Goal: Transaction & Acquisition: Purchase product/service

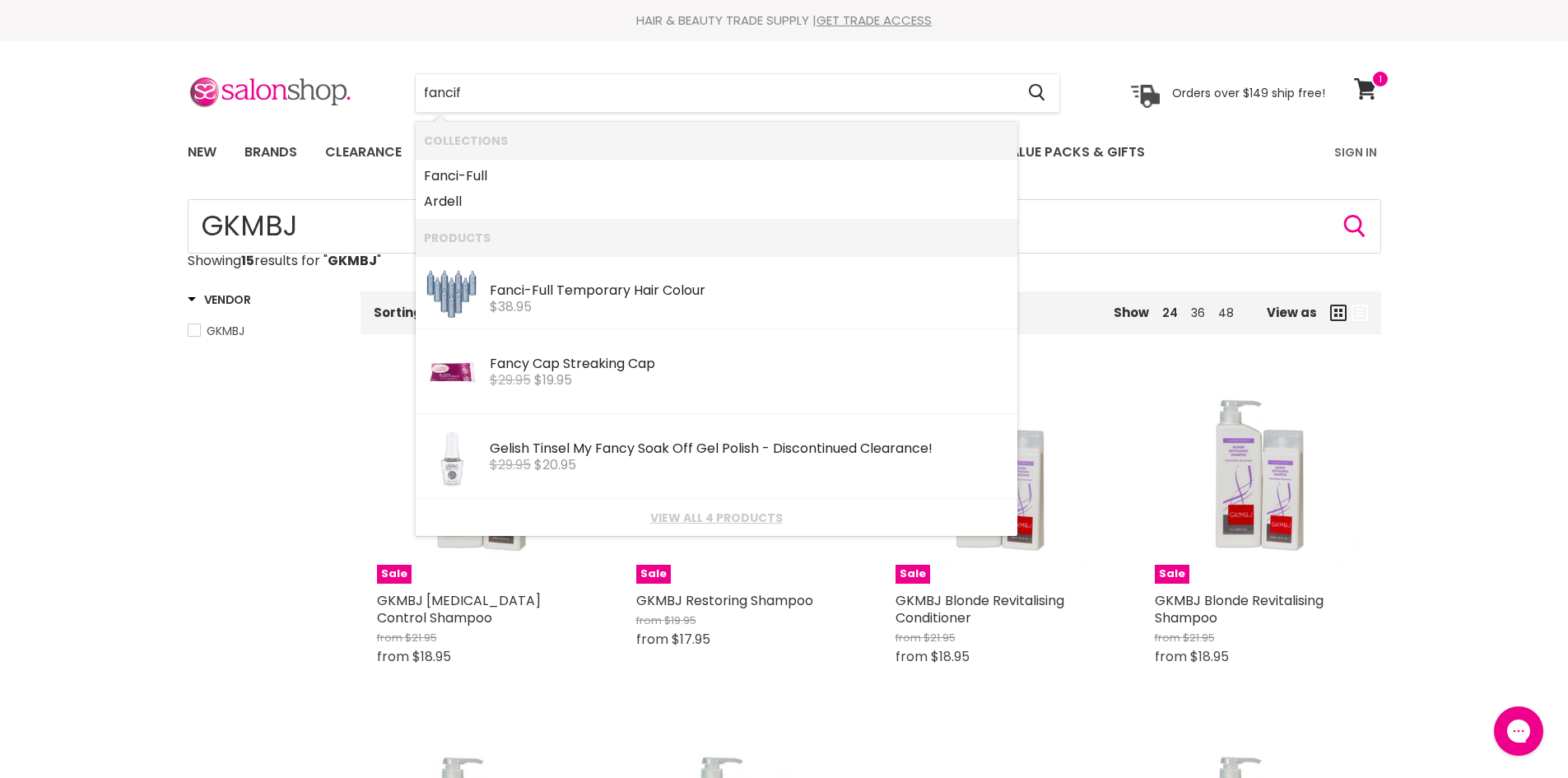
type input "fancifu"
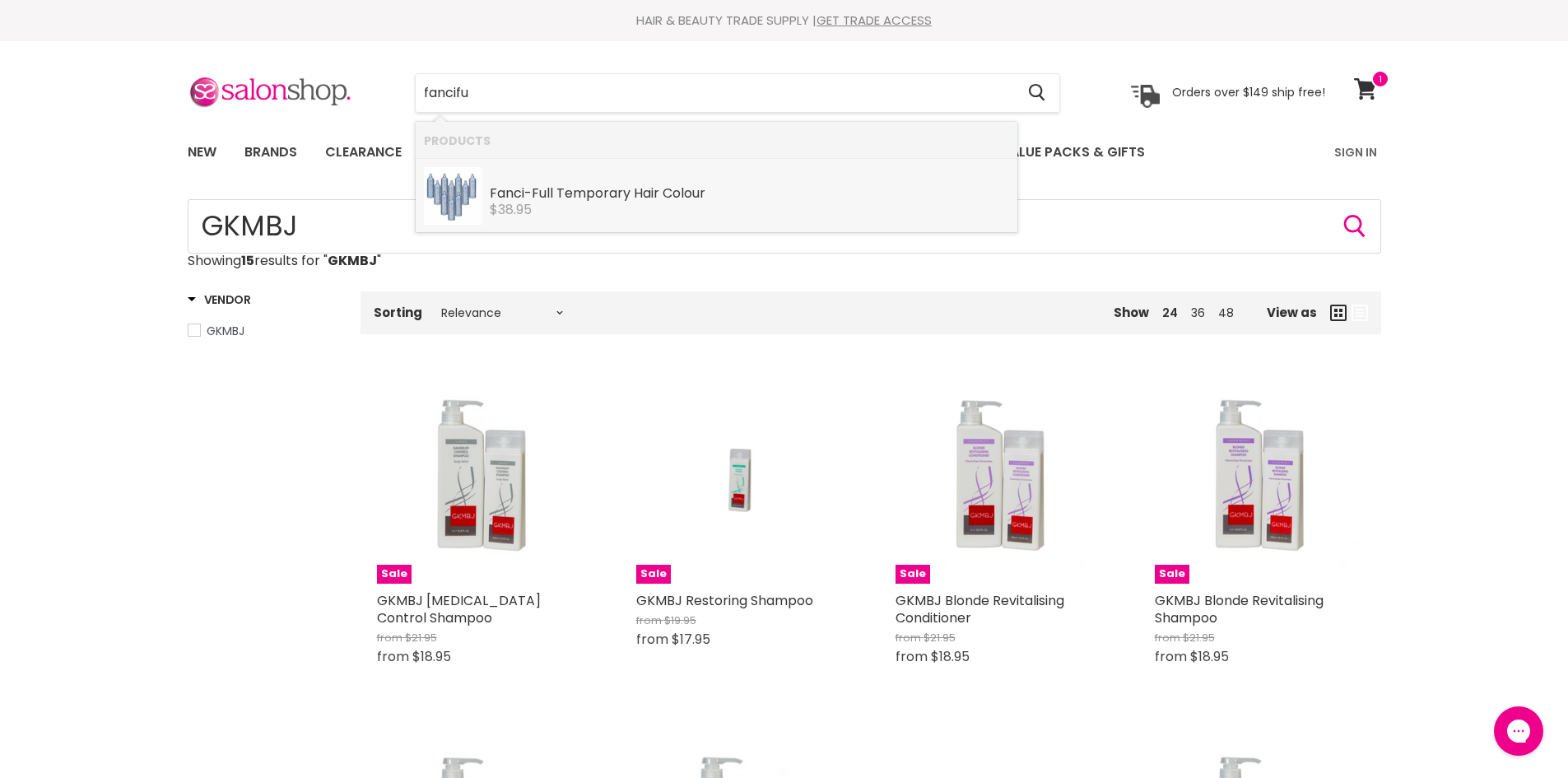
click at [510, 192] on div "Fanci-Full Temporary Hair Colour" at bounding box center [749, 195] width 520 height 18
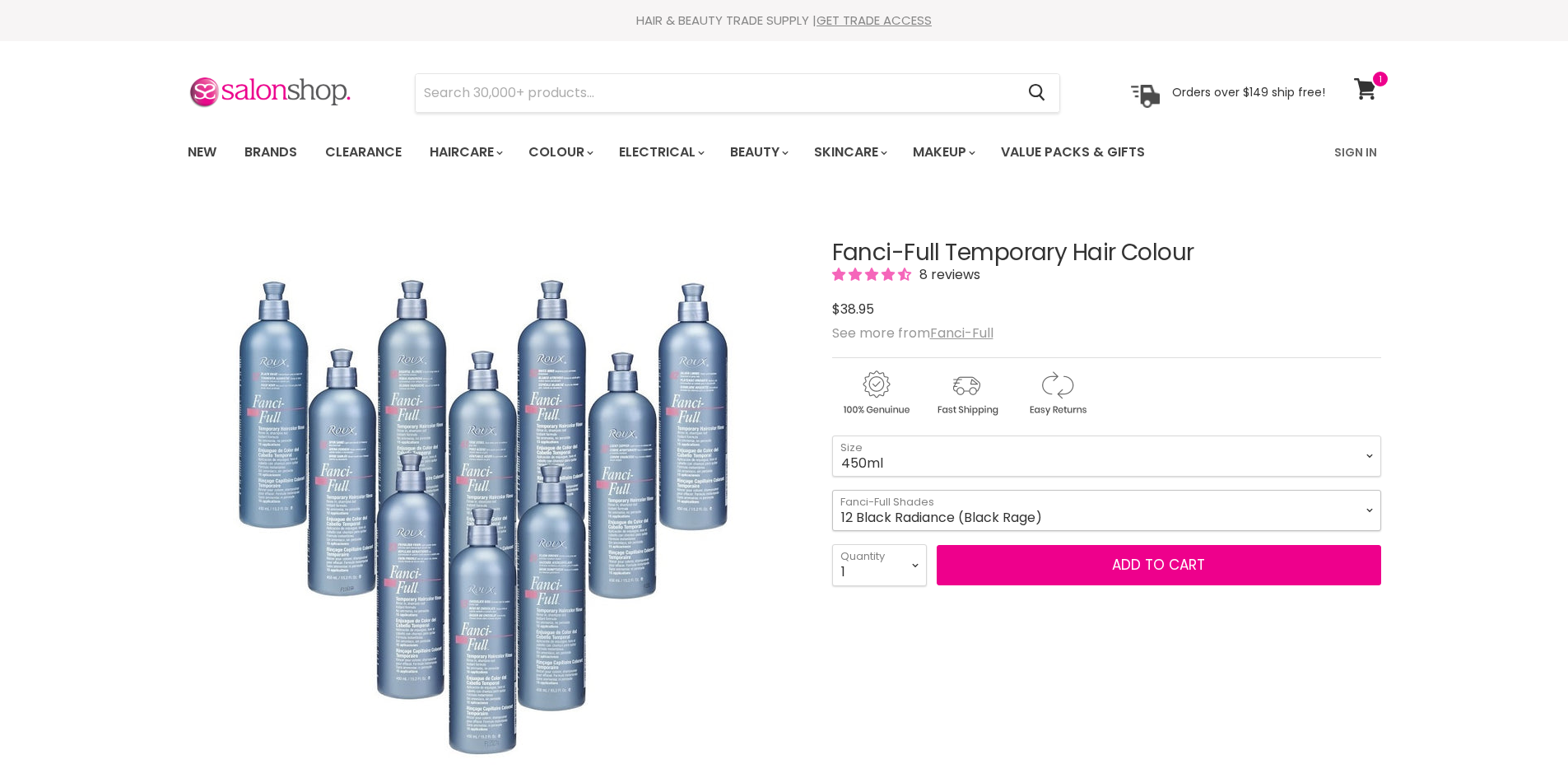
click at [1370, 508] on select "12 Black Radiance (Black Rage) 13 Chocolate Kiss 16 Hidden Honey 18 Spun Sand 2…" at bounding box center [1107, 510] width 549 height 41
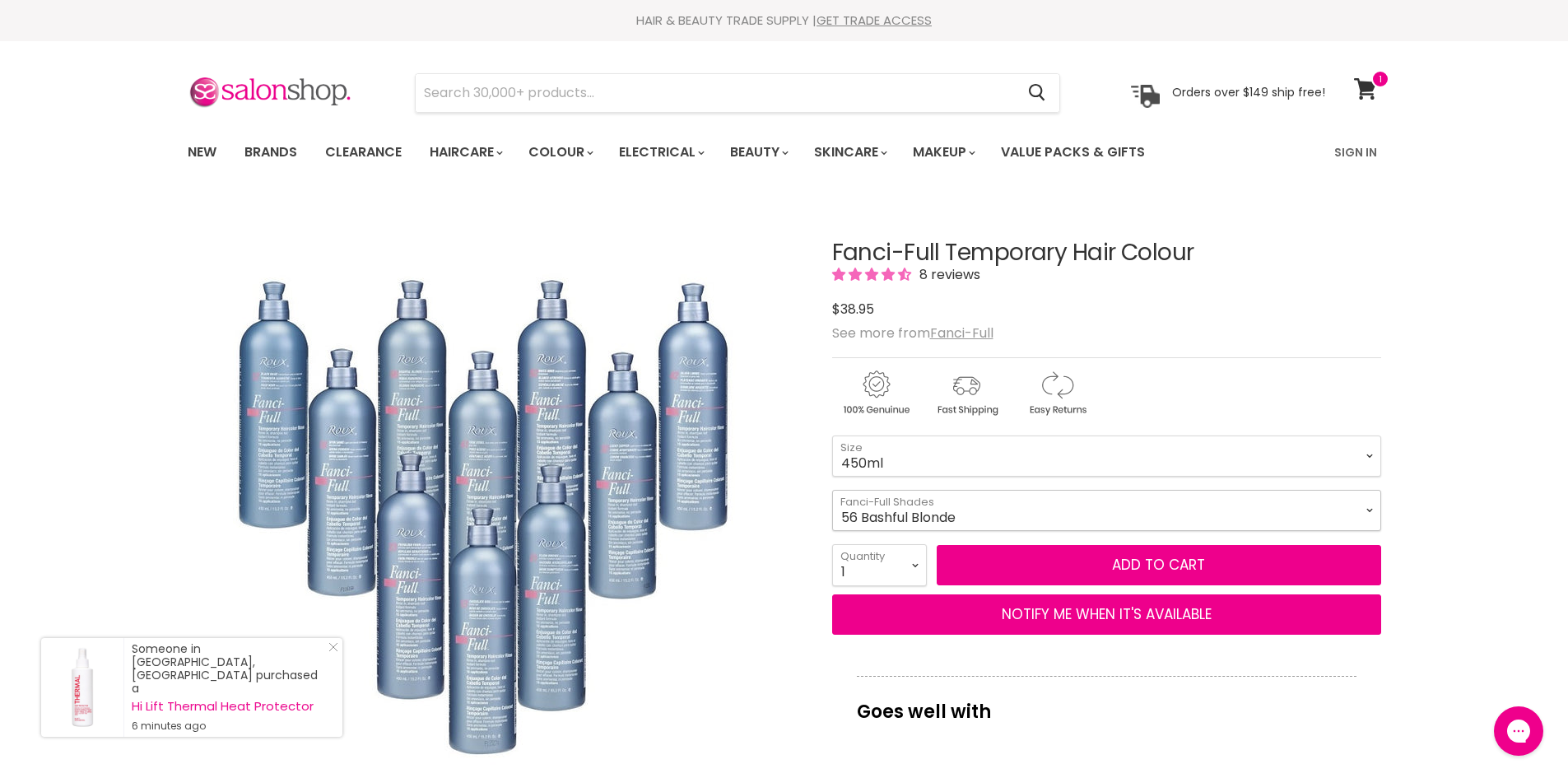
click at [832, 490] on select "12 Black Radiance (Black Rage) 13 Chocolate Kiss 16 Hidden Honey 18 Spun Sand 2…" at bounding box center [1107, 510] width 549 height 41
click at [1364, 498] on select "12 Black Radiance (Black Rage) 13 Chocolate Kiss 16 Hidden Honey 18 Spun Sand 2…" at bounding box center [1107, 510] width 549 height 41
click at [832, 490] on select "12 Black Radiance (Black Rage) 13 Chocolate Kiss 16 Hidden Honey 18 Spun Sand 2…" at bounding box center [1107, 510] width 549 height 41
click at [1158, 512] on select "12 Black Radiance (Black Rage) 13 Chocolate Kiss 16 Hidden Honey 18 Spun Sand 2…" at bounding box center [1107, 510] width 549 height 41
click at [832, 490] on select "12 Black Radiance (Black Rage) 13 Chocolate Kiss 16 Hidden Honey 18 Spun Sand 2…" at bounding box center [1107, 510] width 549 height 41
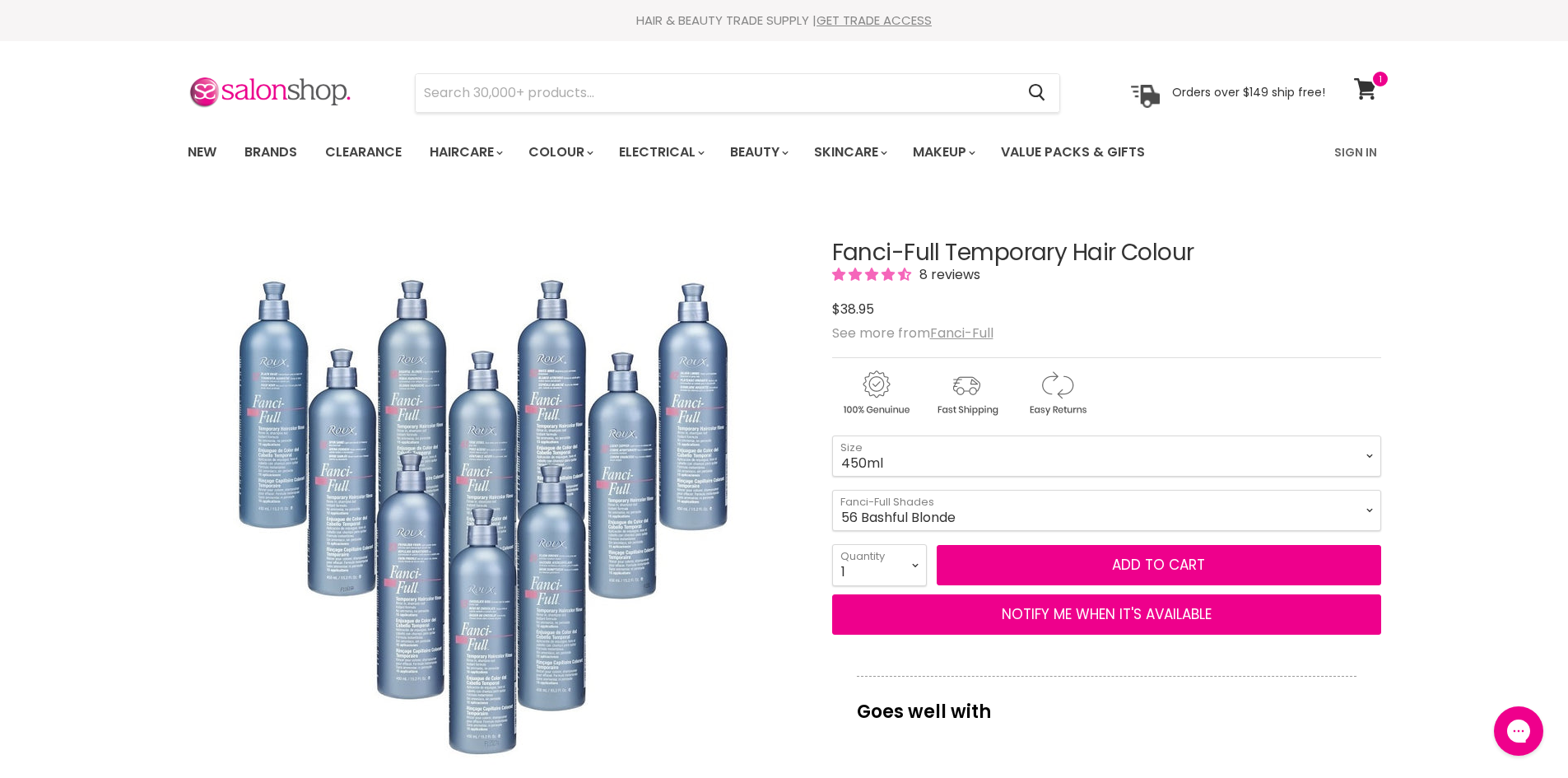
click at [1358, 501] on select "12 Black Radiance (Black Rage) 13 Chocolate Kiss 16 Hidden Honey 18 Spun Sand 2…" at bounding box center [1107, 510] width 549 height 41
select select "12 Black Radiance (Black Rage)"
click at [832, 490] on select "12 Black Radiance (Black Rage) 13 Chocolate Kiss 16 Hidden Honey 18 Spun Sand 2…" at bounding box center [1107, 510] width 549 height 41
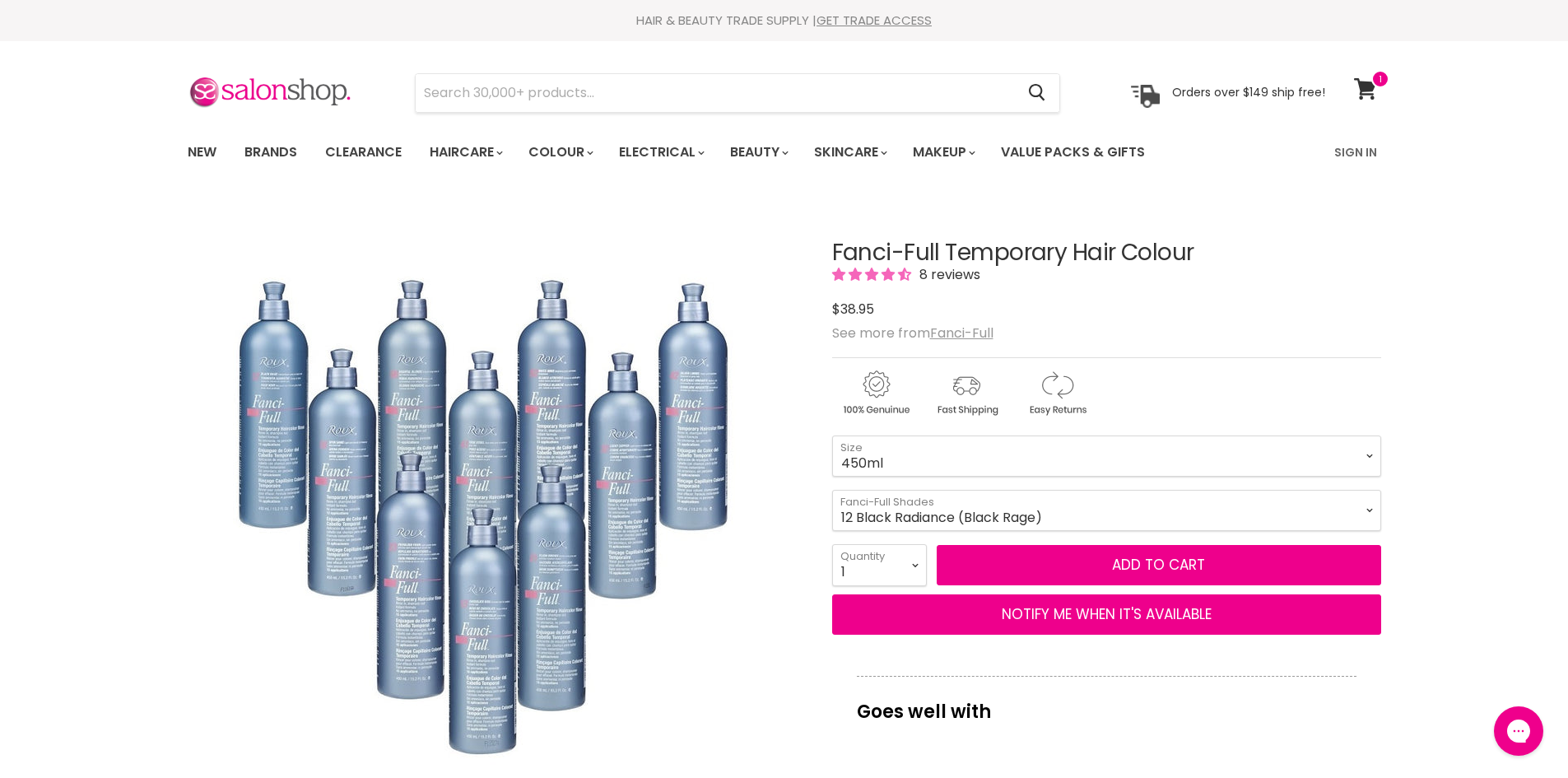
click at [1366, 81] on icon at bounding box center [1365, 88] width 22 height 21
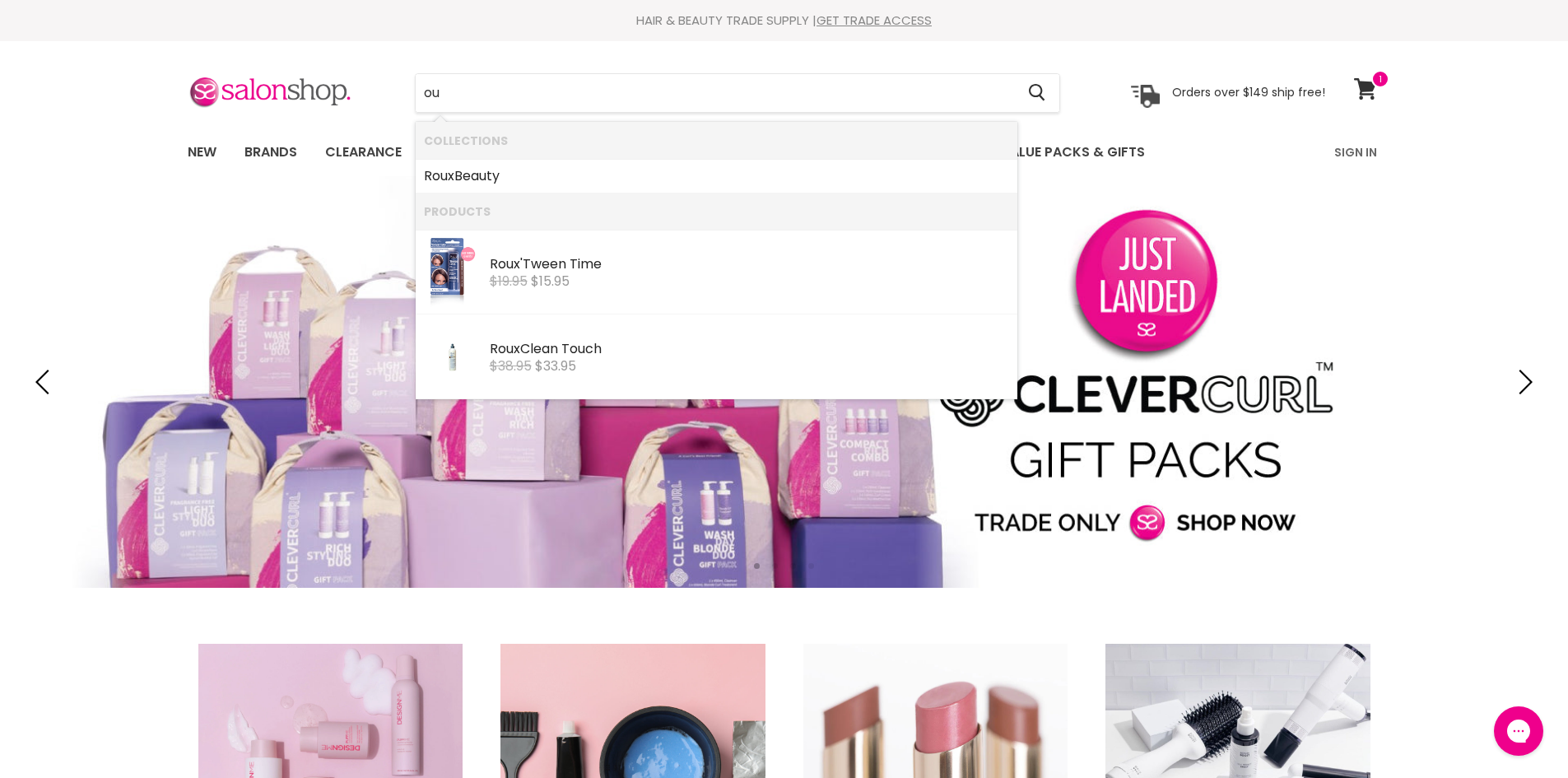
type input "o"
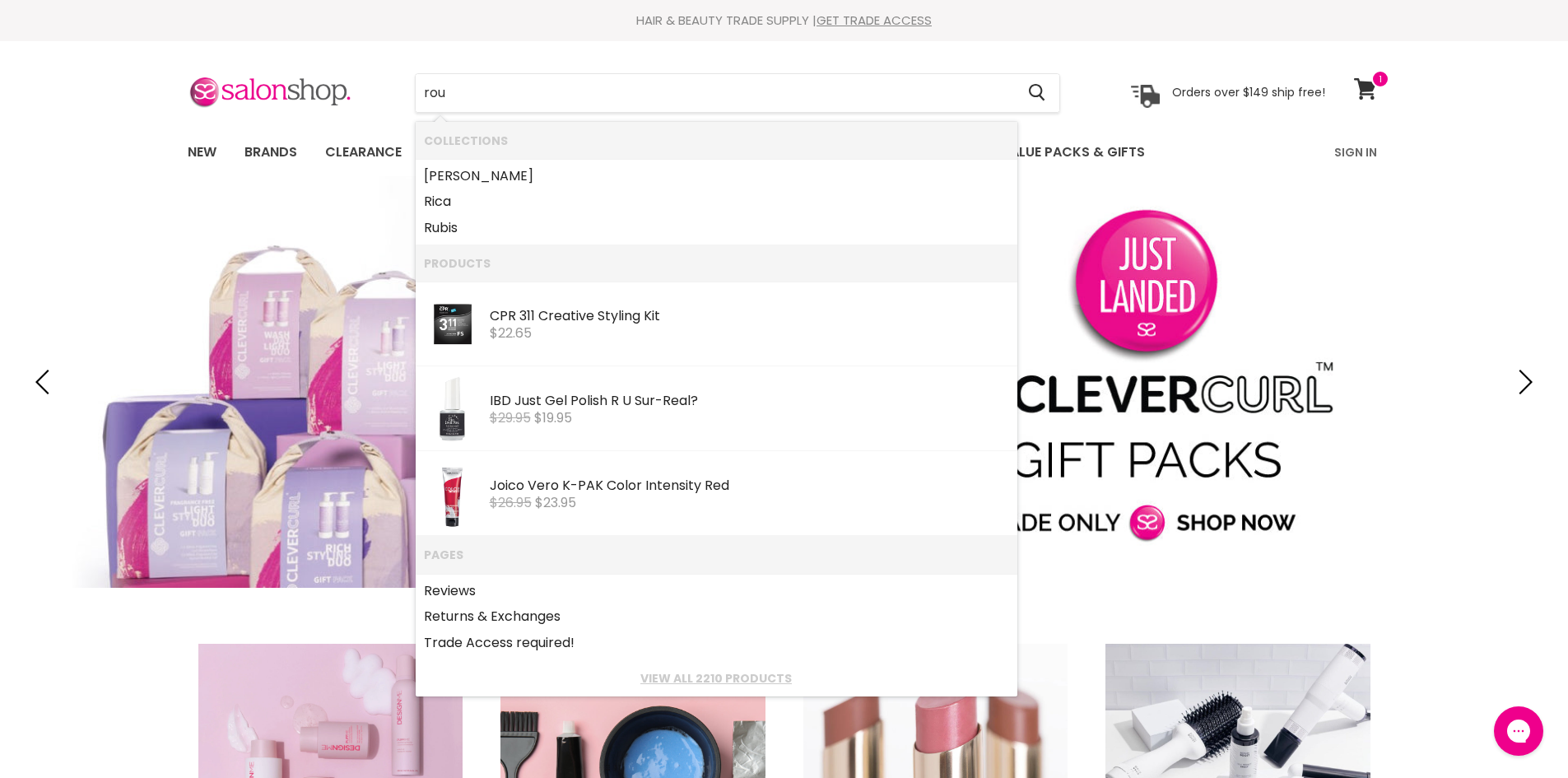
type input "roux"
